Goal: Obtain resource: Download file/media

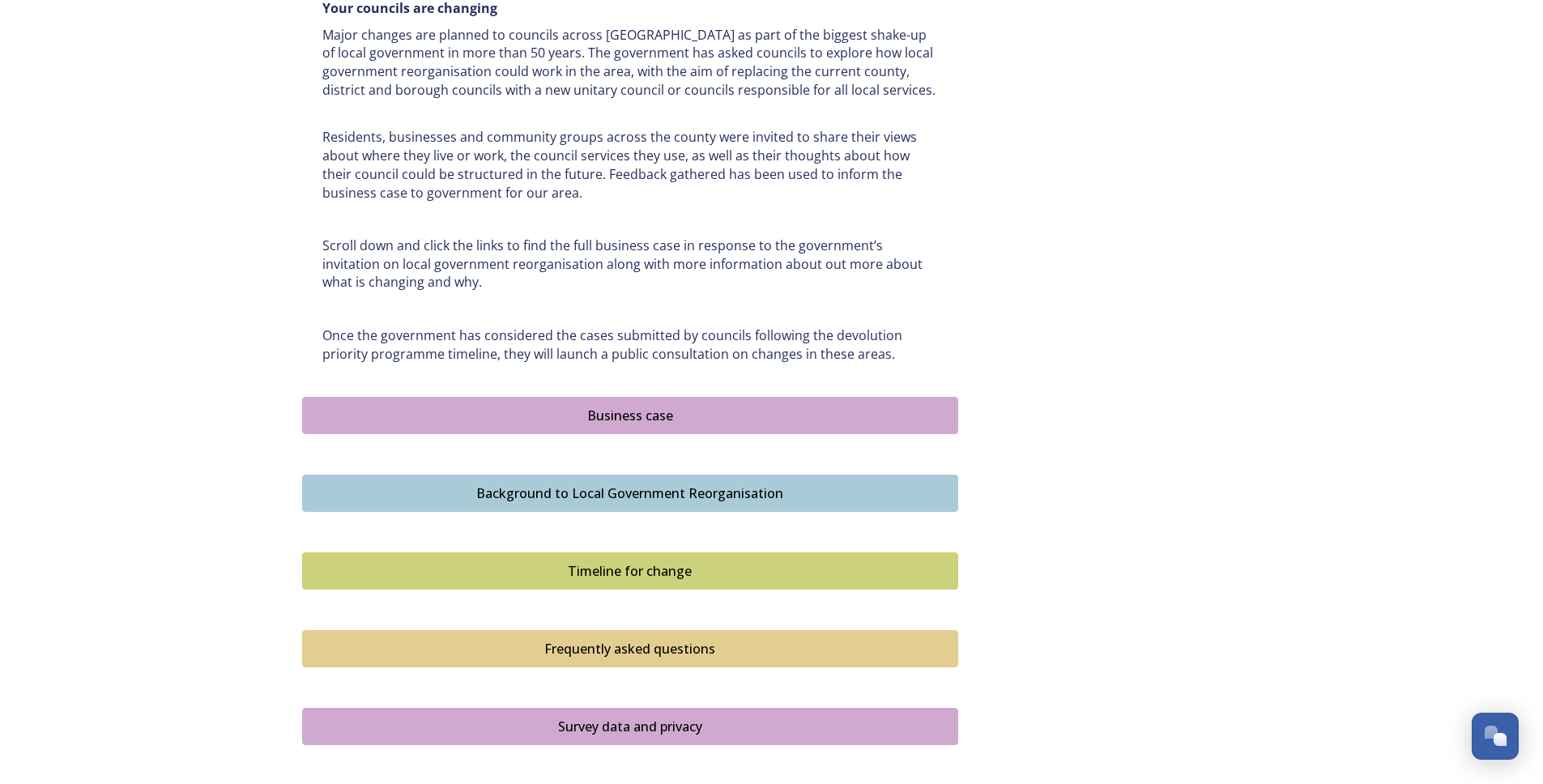
scroll to position [834, 0]
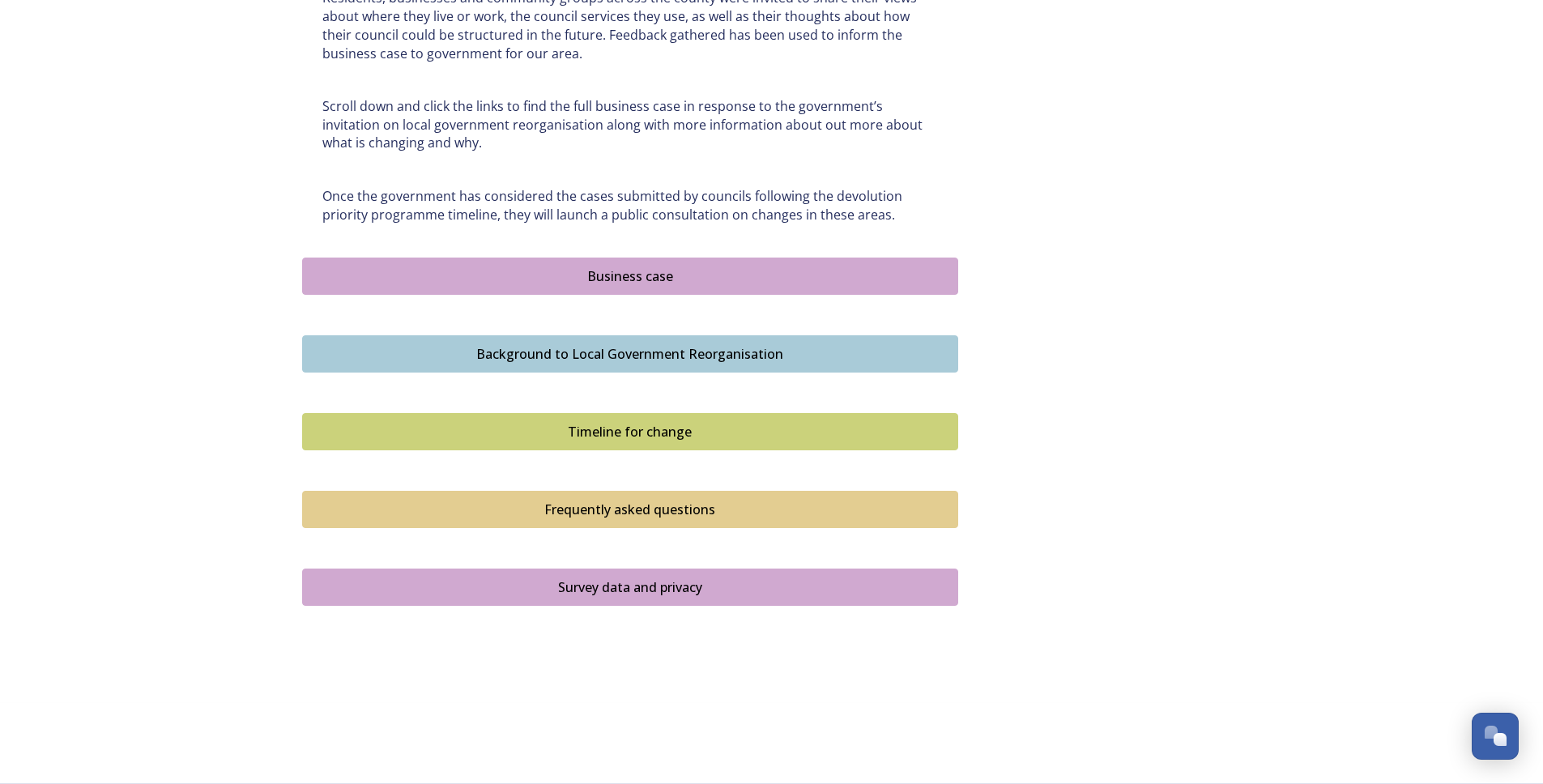
click at [606, 272] on div "Business case" at bounding box center [630, 276] width 638 height 20
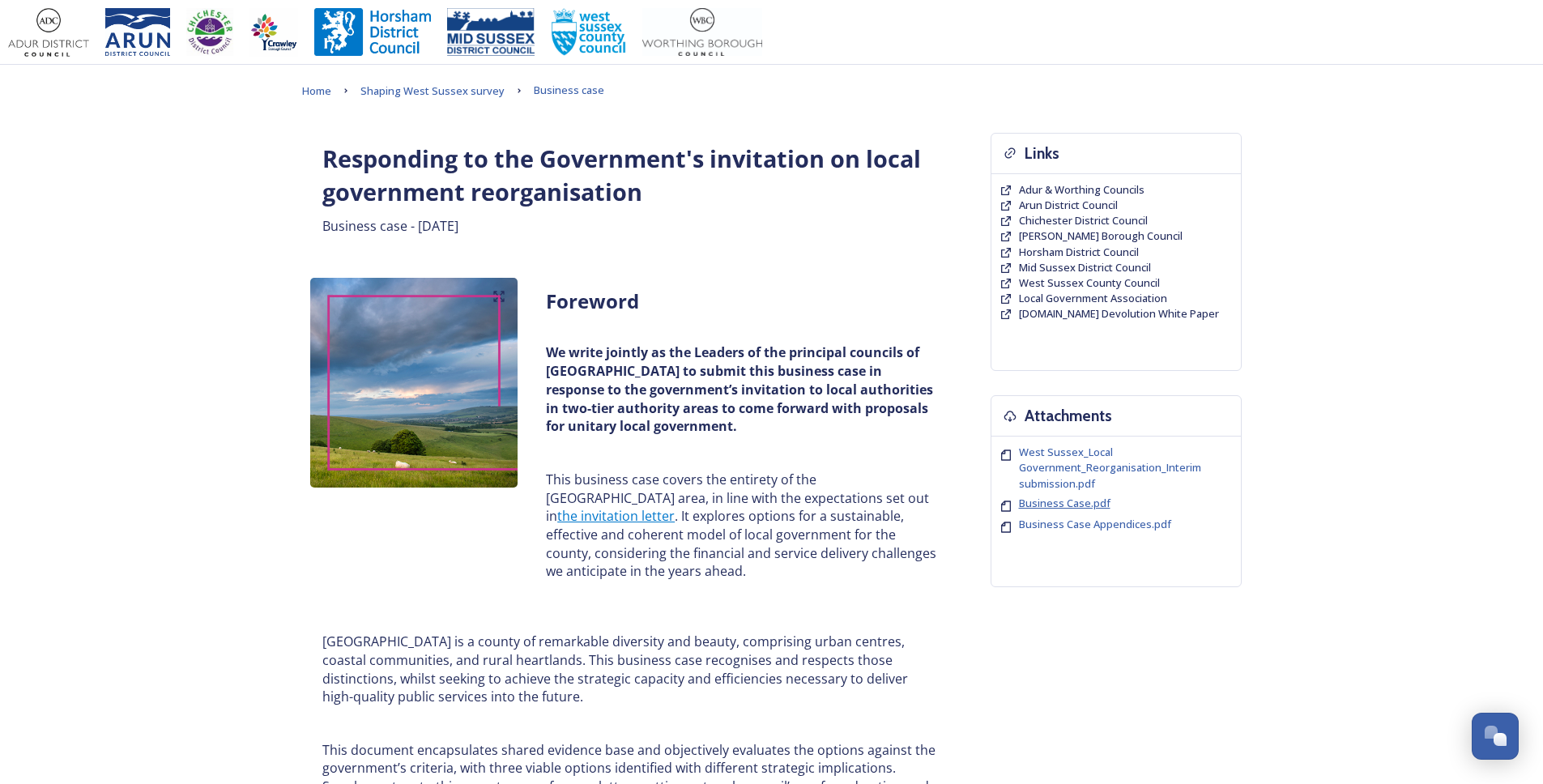
click at [1069, 504] on span "Business Case.pdf" at bounding box center [1065, 503] width 92 height 15
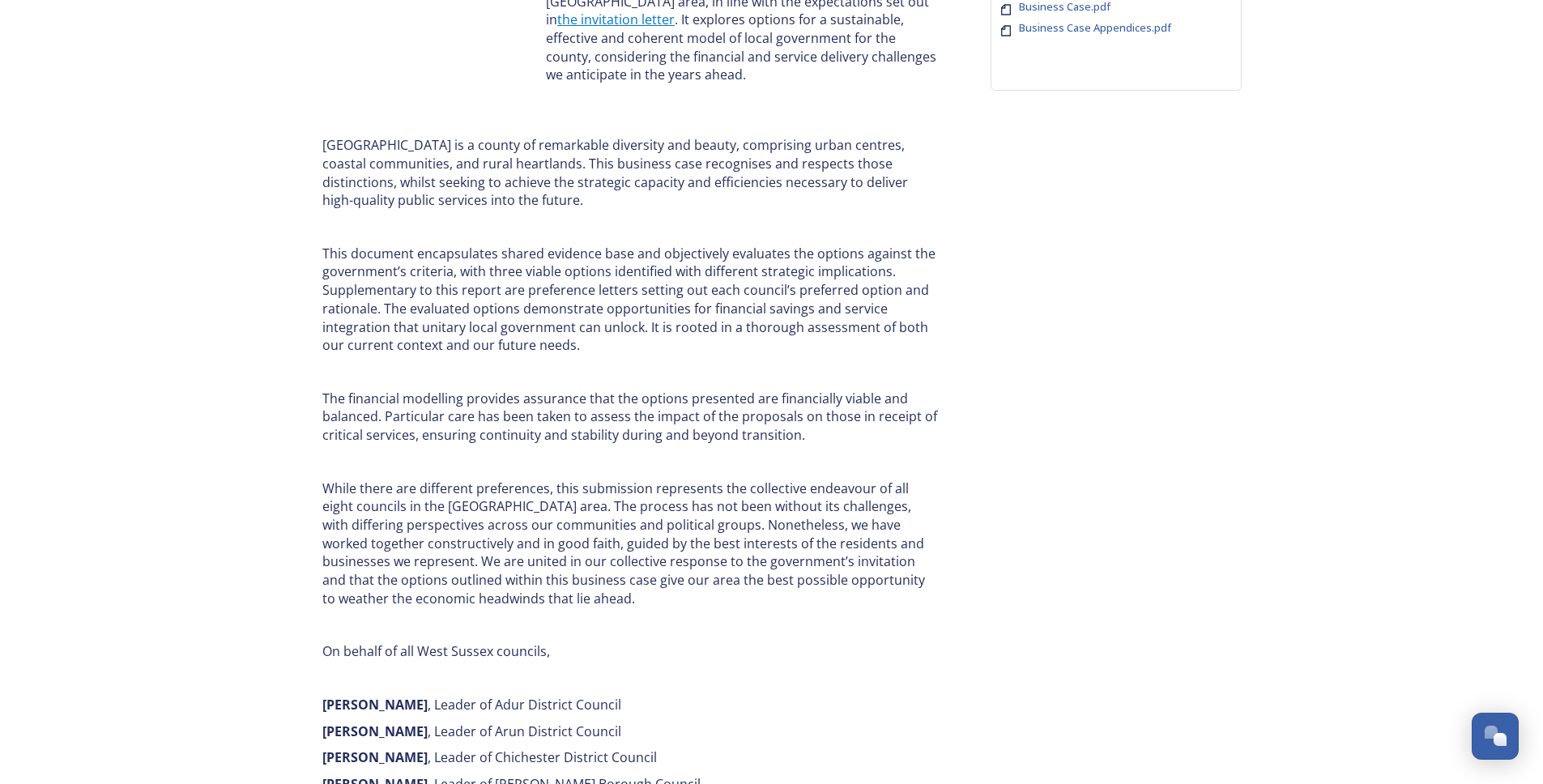
scroll to position [1285, 0]
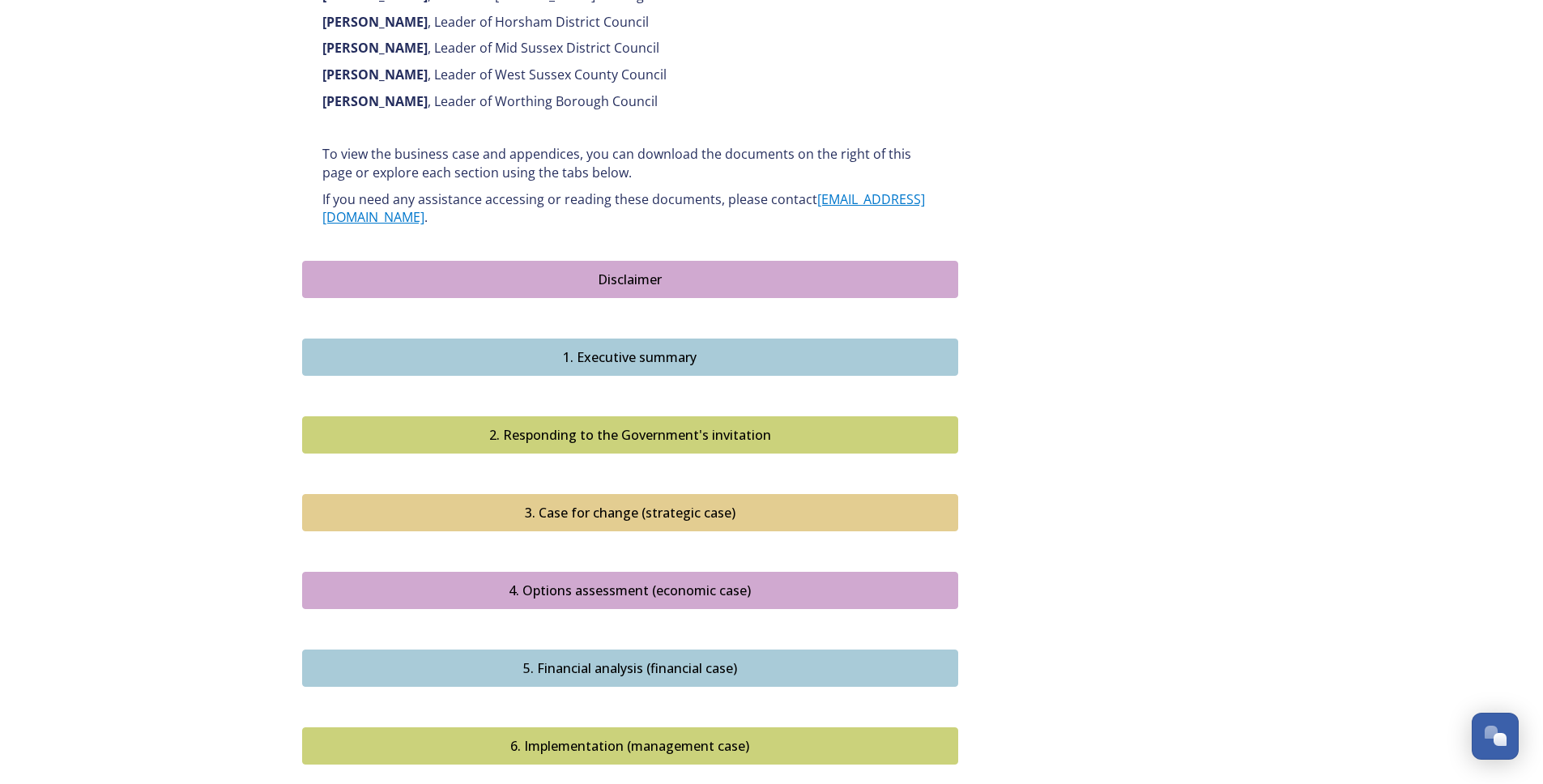
click at [567, 347] on div "1. Executive summary" at bounding box center [630, 357] width 638 height 20
